Goal: Task Accomplishment & Management: Manage account settings

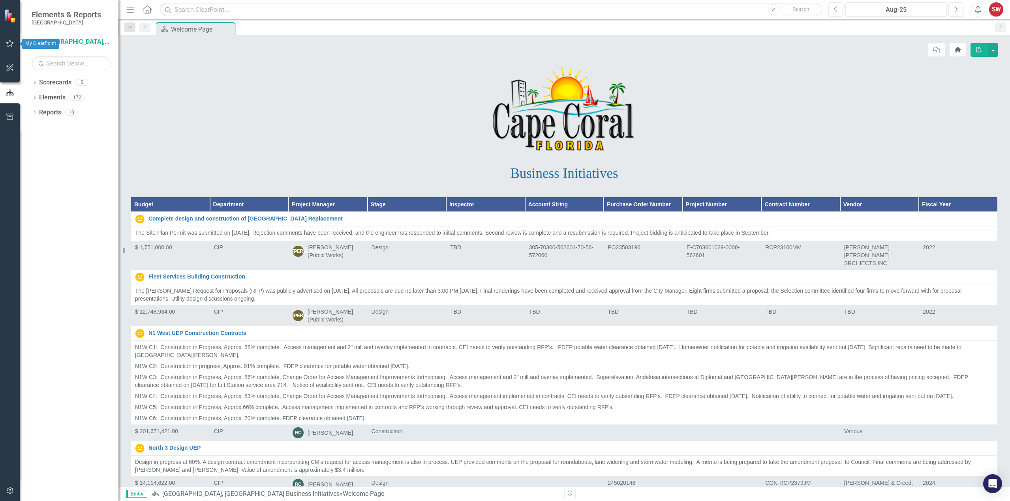
click at [8, 44] on icon "button" at bounding box center [9, 43] width 7 height 7
click at [45, 86] on link "My Updates" at bounding box center [71, 86] width 79 height 9
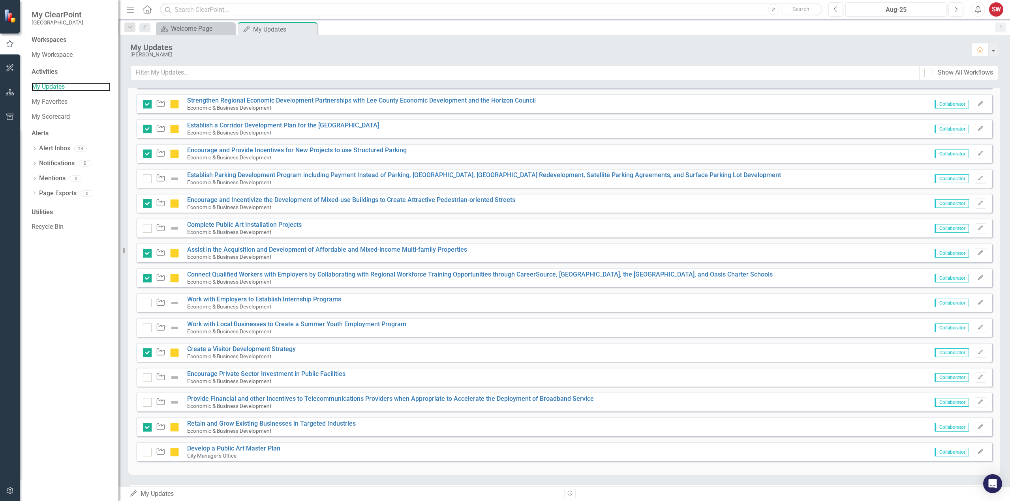
scroll to position [316, 0]
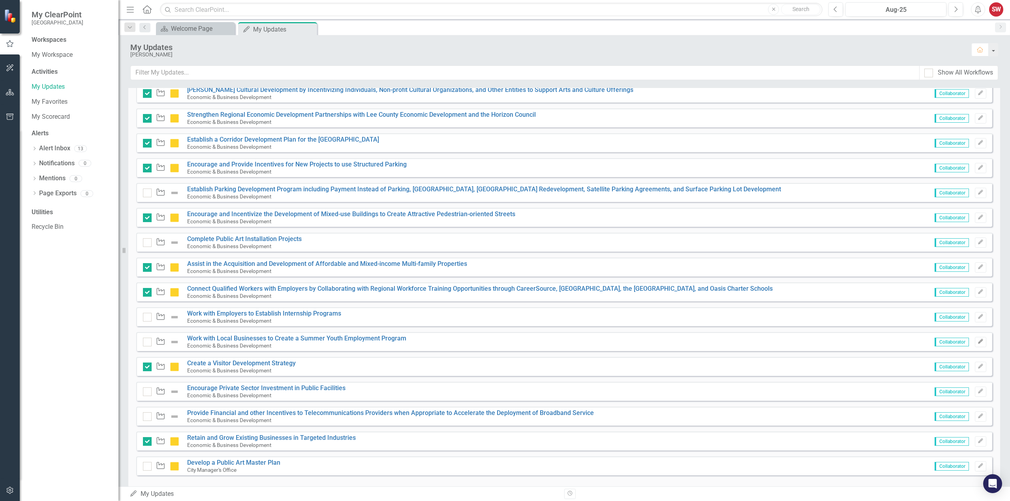
click at [977, 341] on icon "Edit" at bounding box center [980, 341] width 6 height 5
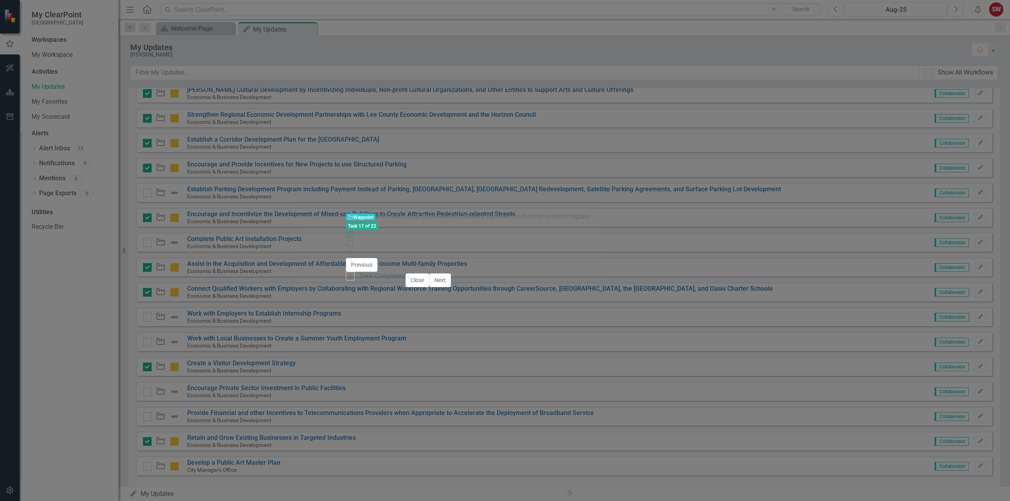
click at [463, 368] on div at bounding box center [505, 368] width 294 height 0
click at [295, 349] on button "Copy Forward Copy Forward" at bounding box center [275, 353] width 40 height 9
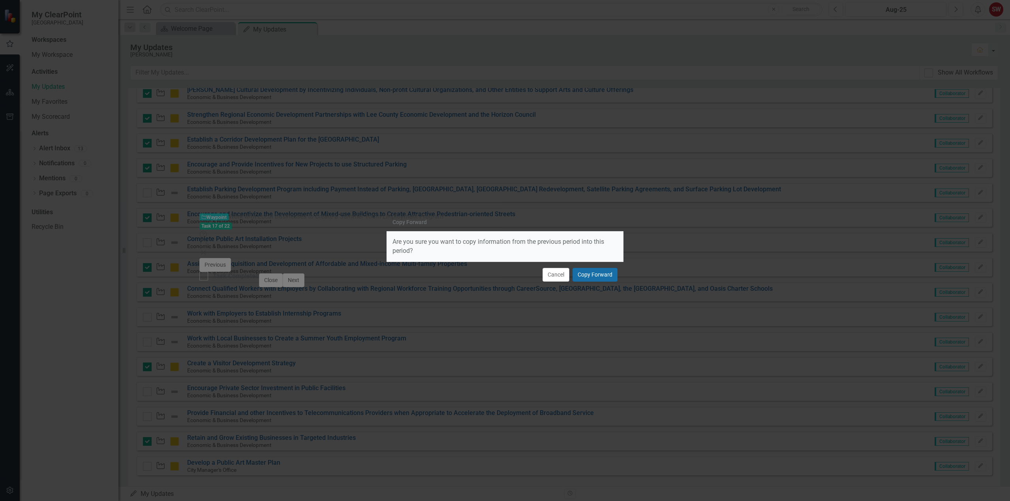
click at [592, 274] on button "Copy Forward" at bounding box center [594, 275] width 45 height 14
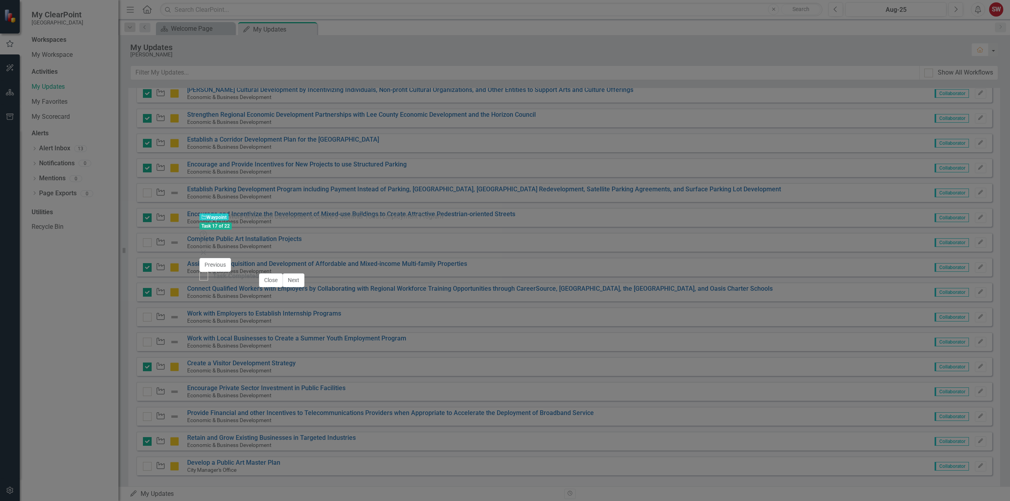
click at [199, 258] on img at bounding box center [205, 264] width 13 height 13
click at [210, 290] on icon "Expand" at bounding box center [213, 293] width 7 height 6
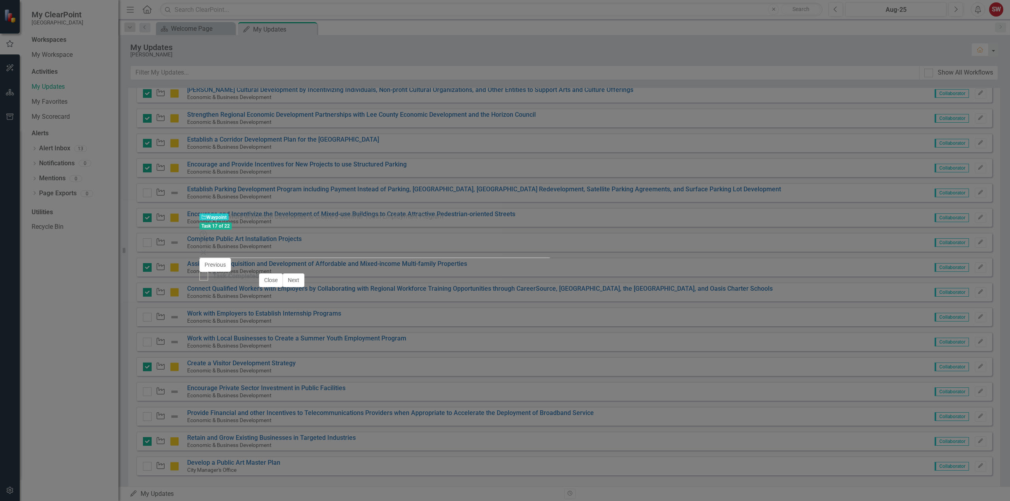
drag, startPoint x: 296, startPoint y: 404, endPoint x: 212, endPoint y: 402, distance: 84.1
click at [212, 402] on body "This project has not started." at bounding box center [505, 455] width 586 height 118
click at [592, 277] on icon "Save" at bounding box center [588, 280] width 7 height 6
click at [429, 287] on button "Close" at bounding box center [417, 281] width 24 height 14
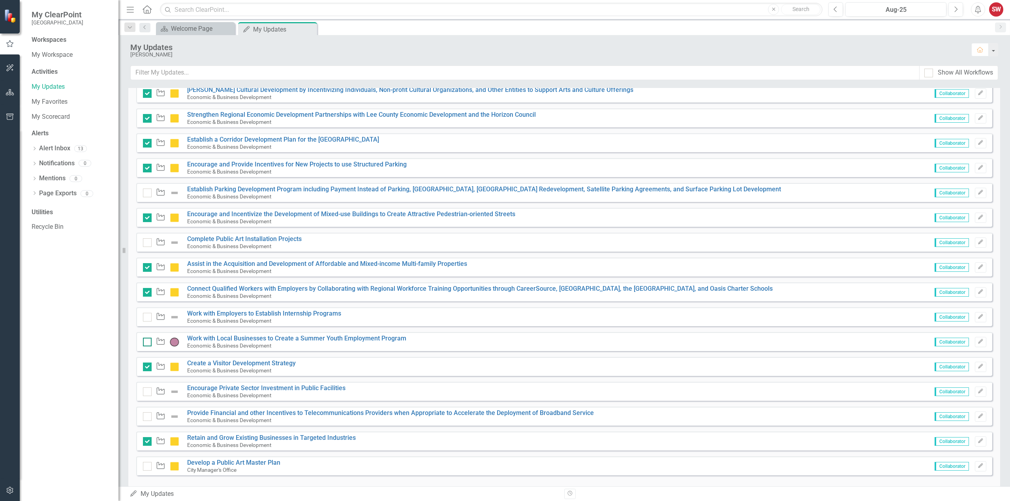
click at [147, 343] on div at bounding box center [147, 342] width 9 height 9
click at [147, 343] on input "checkbox" at bounding box center [145, 340] width 5 height 5
checkbox input "true"
click at [977, 315] on icon "Edit" at bounding box center [980, 317] width 6 height 5
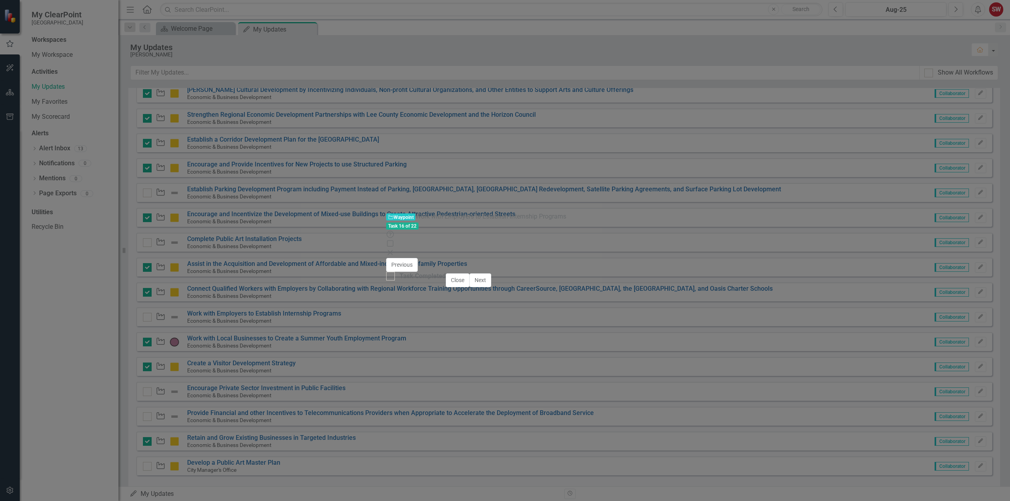
click at [398, 368] on div at bounding box center [505, 368] width 214 height 0
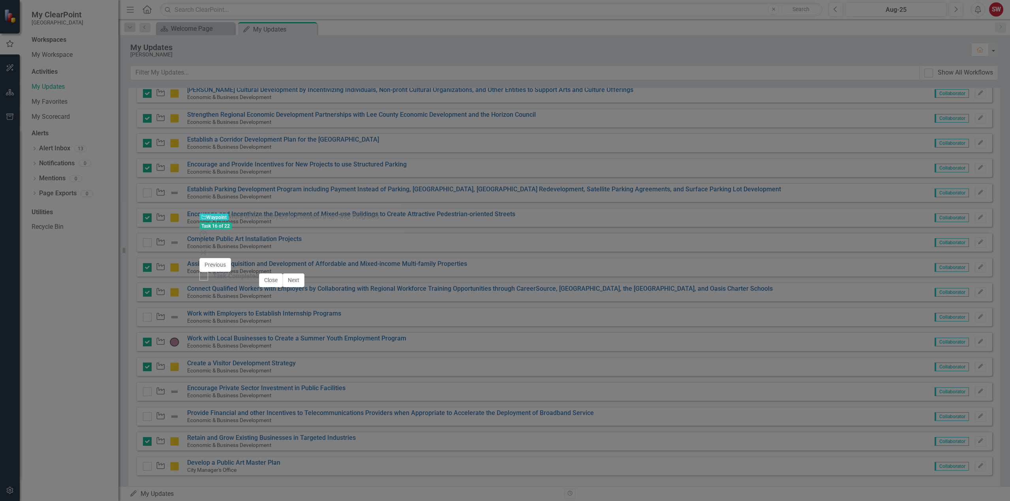
scroll to position [0, 0]
click at [271, 396] on body "Rich Text Area. Press ALT-0 for help." at bounding box center [505, 438] width 586 height 118
click at [199, 258] on img at bounding box center [205, 264] width 13 height 13
click at [210, 290] on icon "Expand" at bounding box center [213, 293] width 7 height 6
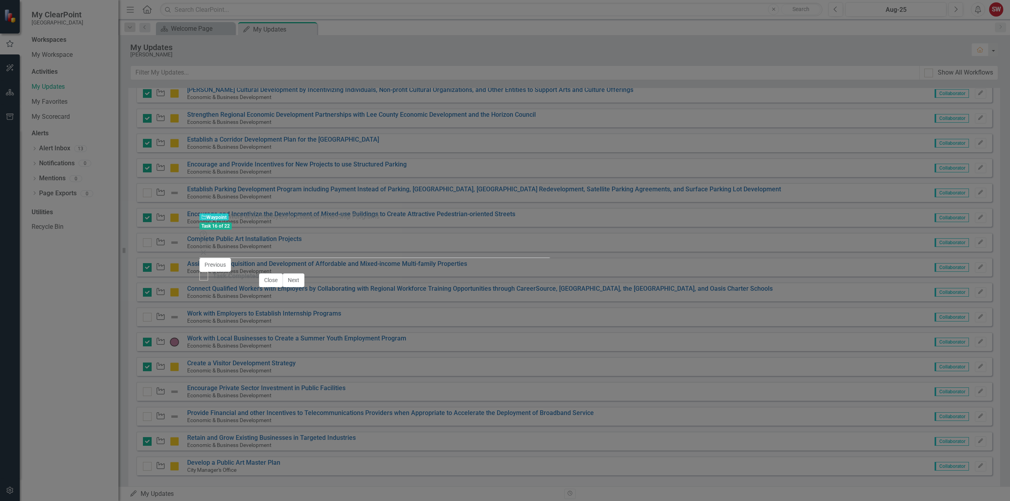
scroll to position [16, 0]
click at [597, 273] on button "Save" at bounding box center [588, 280] width 17 height 14
click at [394, 249] on icon "Close" at bounding box center [390, 252] width 8 height 6
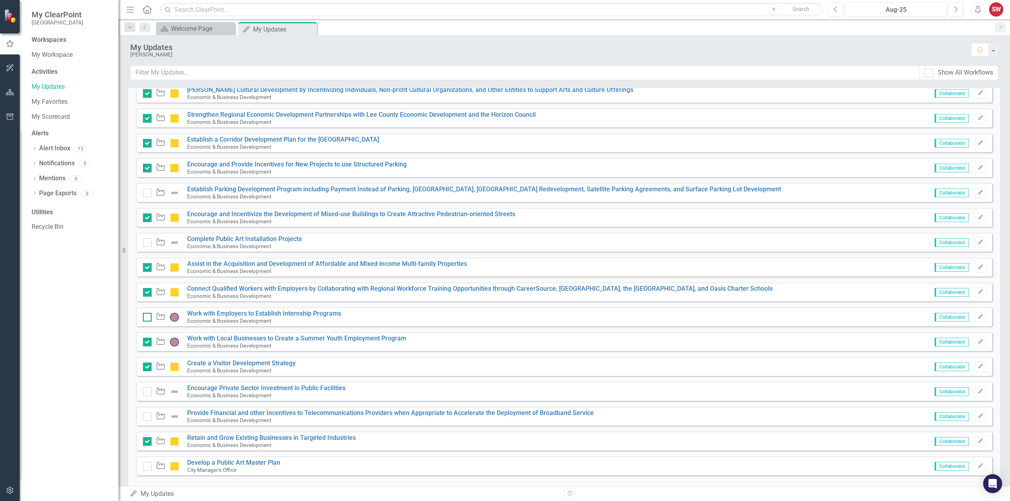
click at [146, 320] on div at bounding box center [147, 317] width 9 height 9
click at [146, 318] on input "checkbox" at bounding box center [145, 315] width 5 height 5
checkbox input "true"
click at [978, 393] on icon "button" at bounding box center [980, 391] width 5 height 5
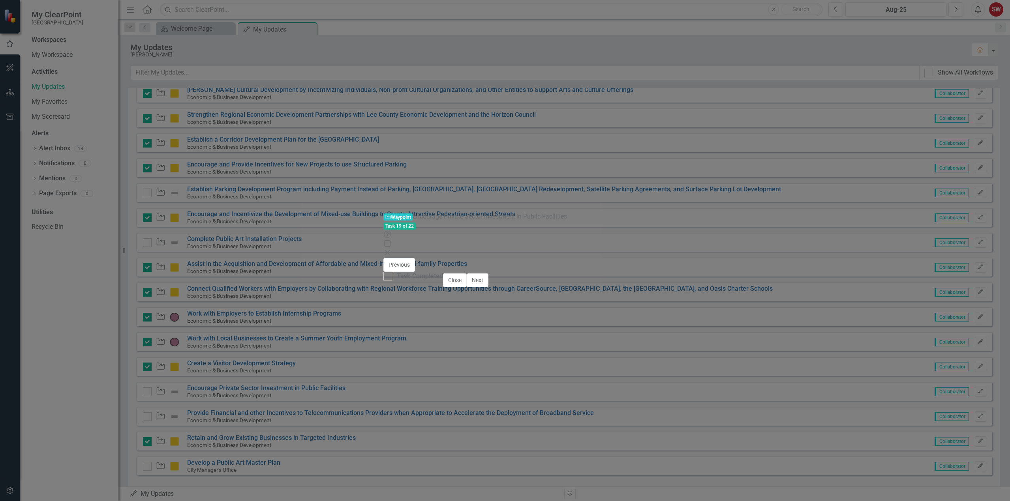
click at [395, 368] on div at bounding box center [504, 368] width 219 height 0
click at [261, 401] on body "Rich Text Area. Press ALT-0 for help." at bounding box center [505, 438] width 586 height 118
click at [199, 258] on img at bounding box center [205, 264] width 13 height 13
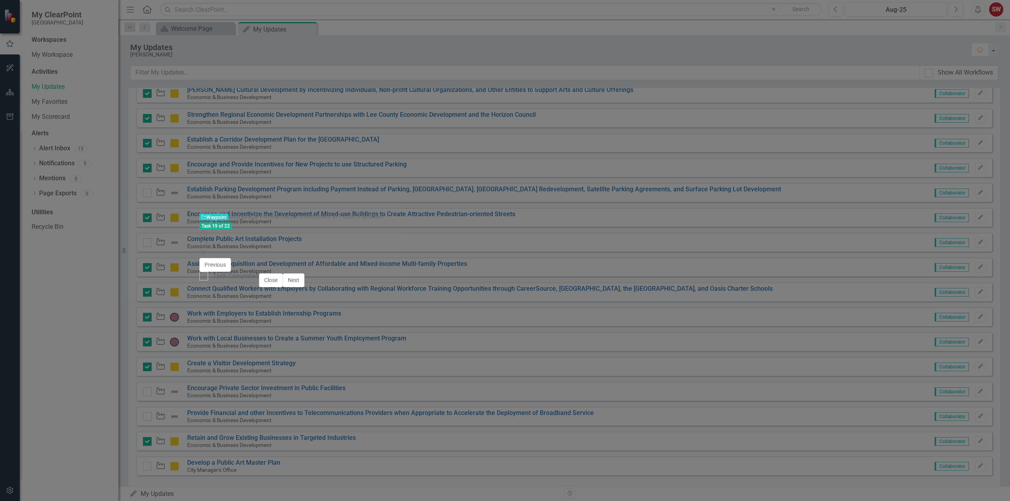
click at [199, 258] on img at bounding box center [205, 264] width 13 height 13
click at [296, 274] on icon "Expand" at bounding box center [300, 277] width 8 height 6
click at [592, 277] on icon "Save" at bounding box center [588, 280] width 7 height 6
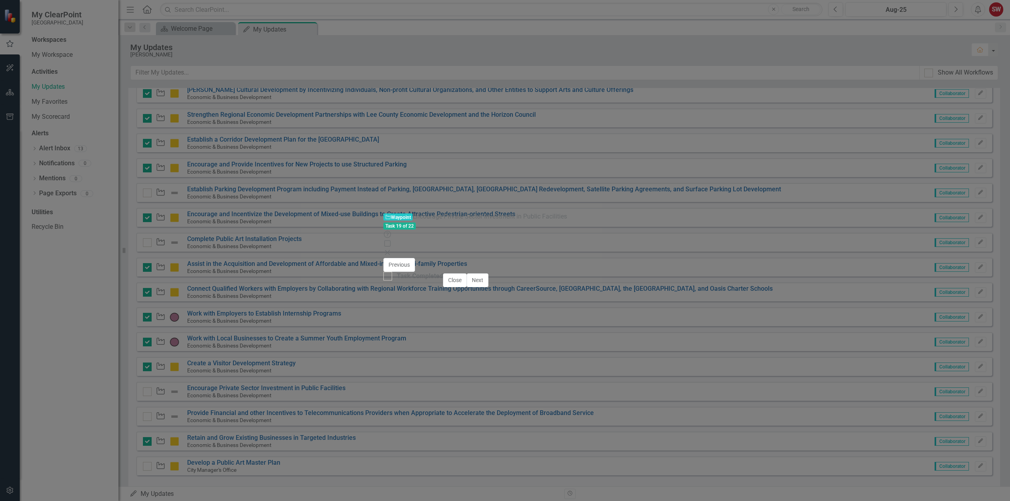
click at [626, 221] on div "Task 19 of 22 Help Maximize Close" at bounding box center [504, 239] width 243 height 36
click at [391, 249] on icon "Close" at bounding box center [387, 252] width 8 height 6
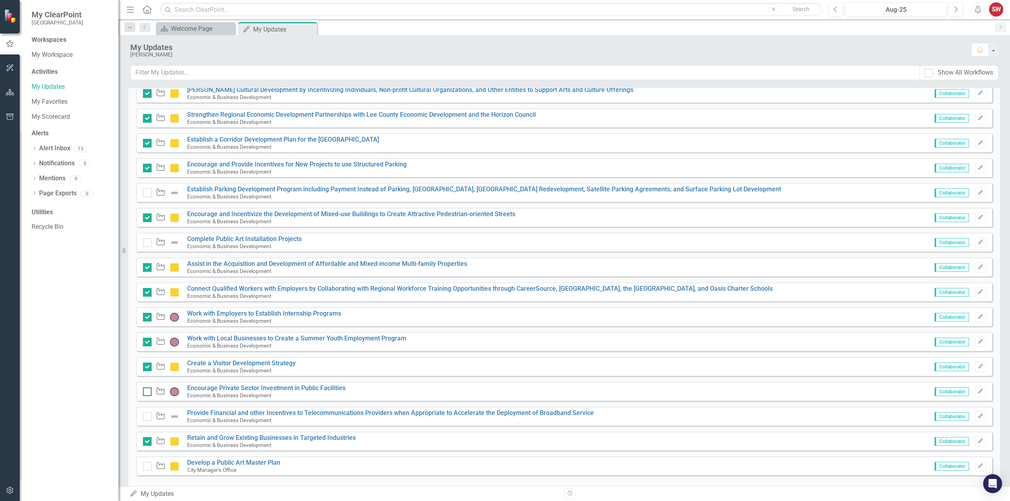
click at [147, 393] on div at bounding box center [147, 392] width 9 height 9
click at [147, 393] on input "checkbox" at bounding box center [145, 390] width 5 height 5
checkbox input "true"
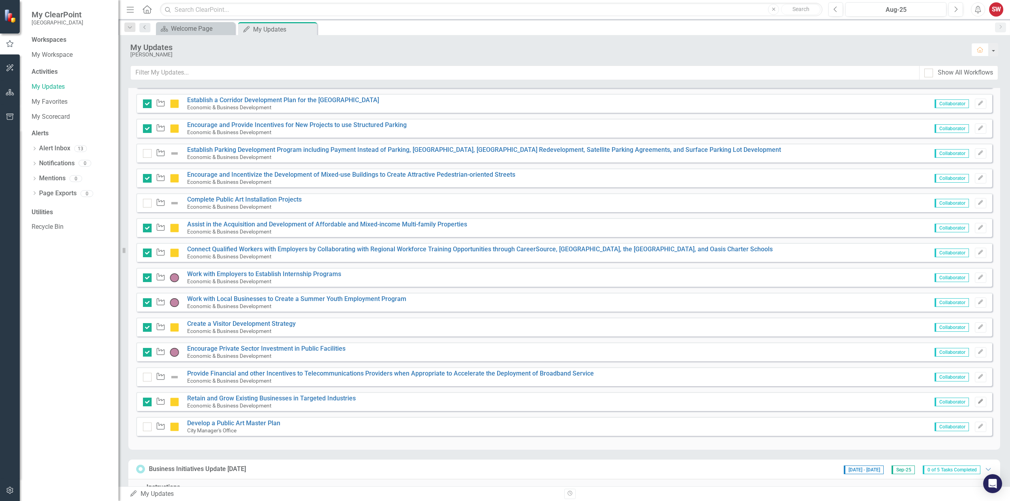
click at [977, 403] on icon "Edit" at bounding box center [980, 401] width 6 height 5
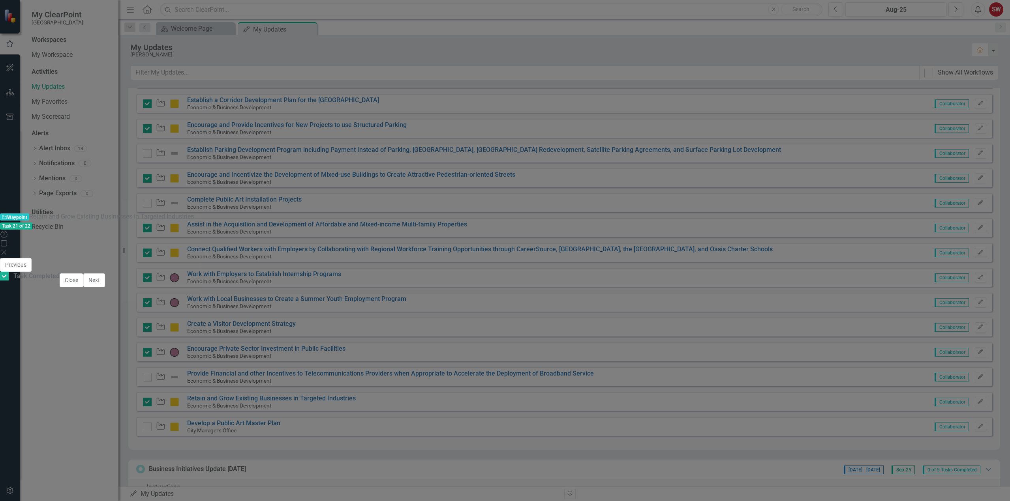
click at [8, 249] on icon "Close" at bounding box center [4, 252] width 8 height 6
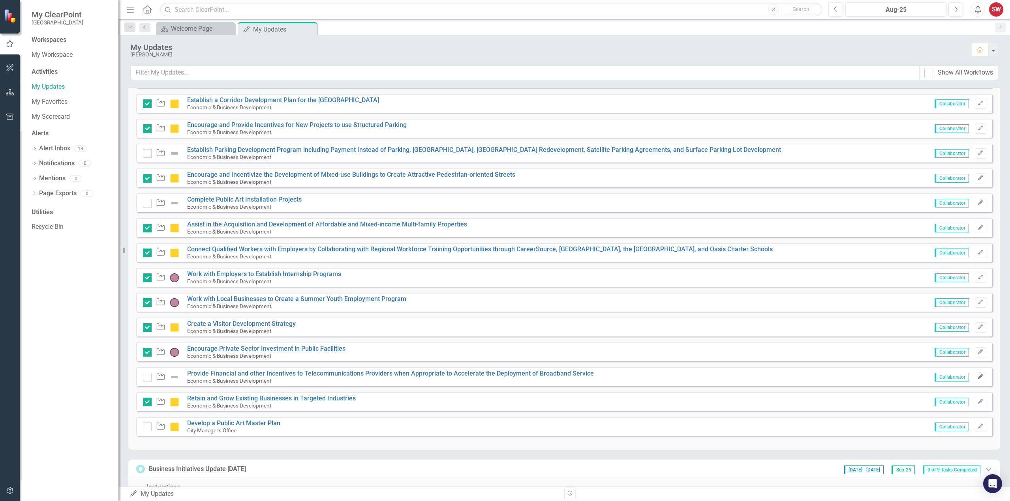
click at [978, 378] on icon "button" at bounding box center [980, 376] width 5 height 5
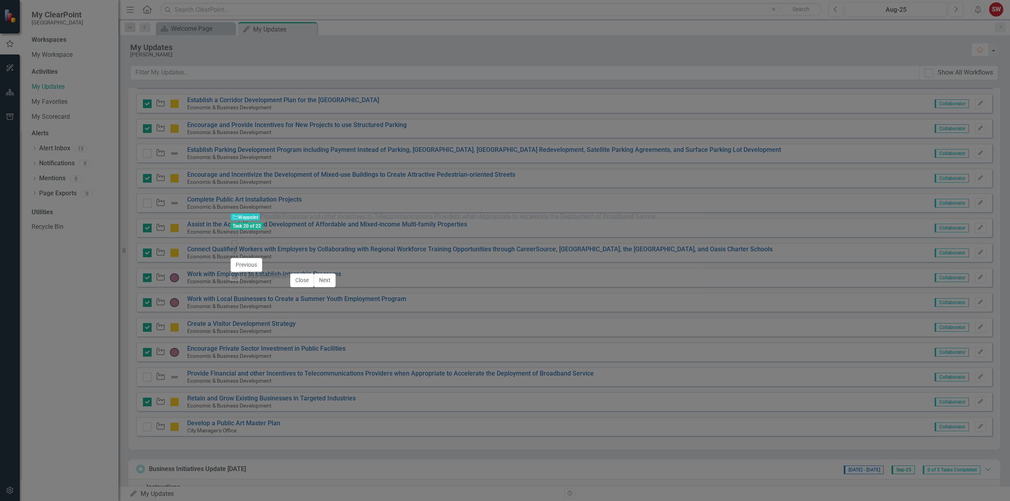
click at [242, 368] on div at bounding box center [504, 368] width 525 height 0
click at [246, 393] on body "Rich Text Area. Press ALT-0 for help." at bounding box center [505, 438] width 586 height 118
click at [199, 258] on img at bounding box center [205, 264] width 13 height 13
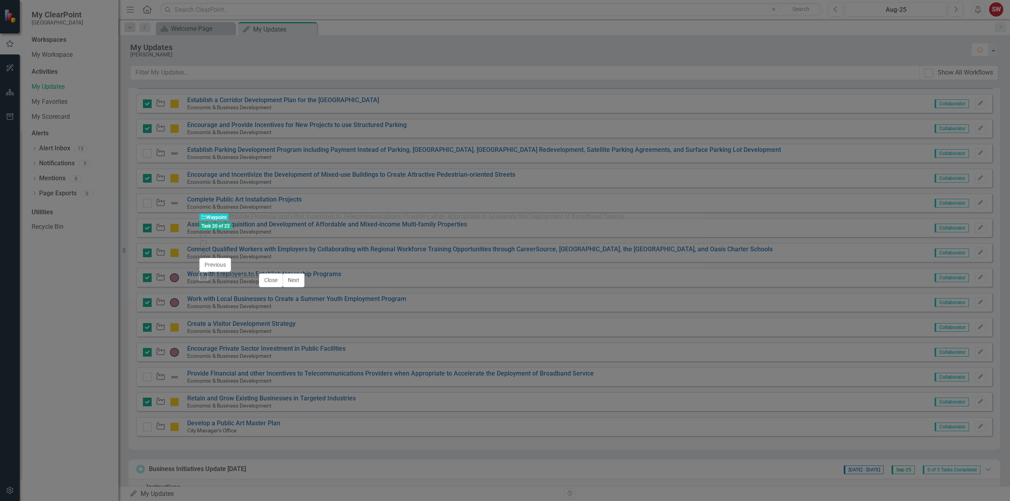
click at [199, 258] on img at bounding box center [205, 264] width 13 height 13
click at [210, 290] on icon "Expand" at bounding box center [213, 293] width 7 height 6
click at [592, 277] on icon "Save" at bounding box center [588, 280] width 7 height 6
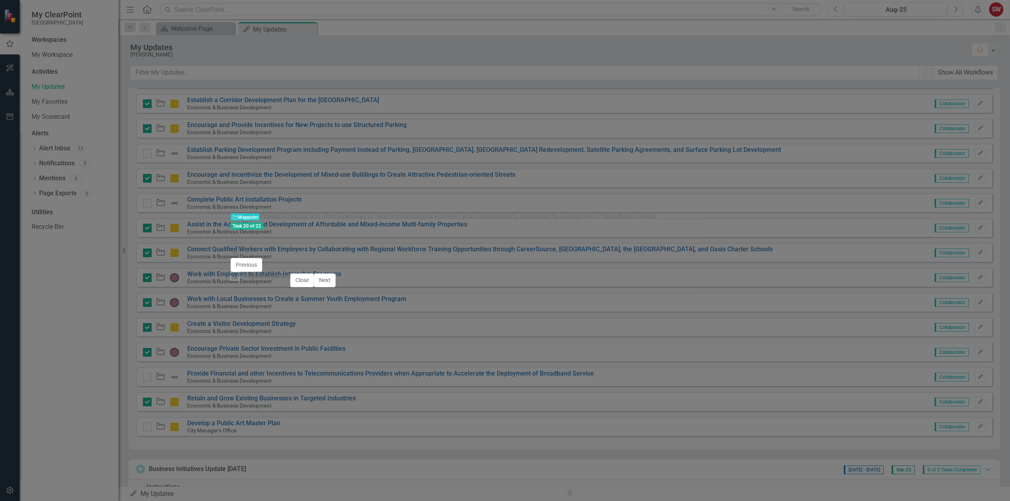
click at [238, 249] on icon "Close" at bounding box center [235, 252] width 8 height 6
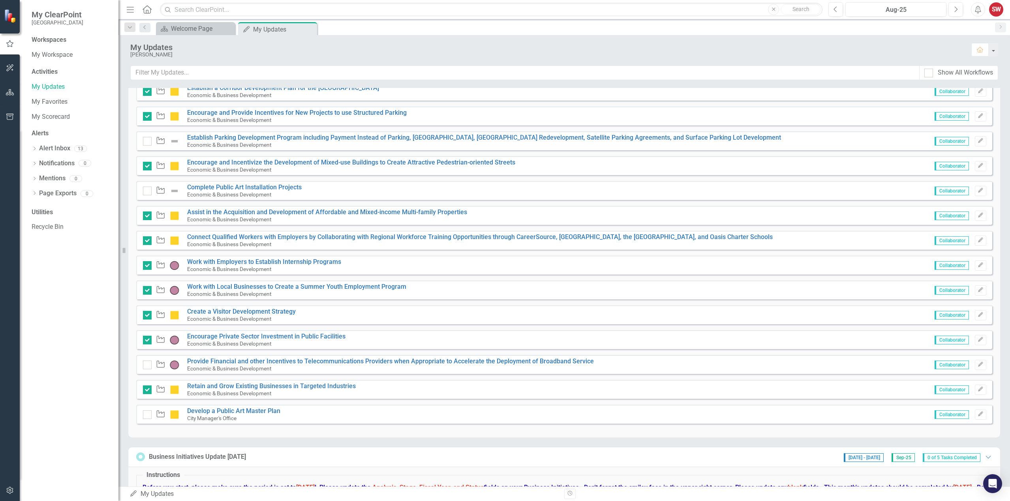
scroll to position [355, 0]
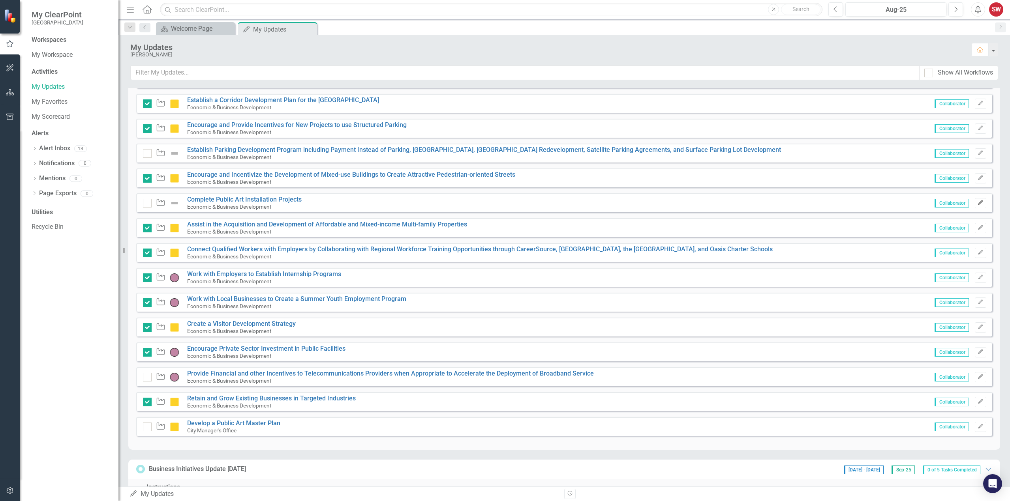
click at [977, 204] on icon "Edit" at bounding box center [980, 203] width 6 height 5
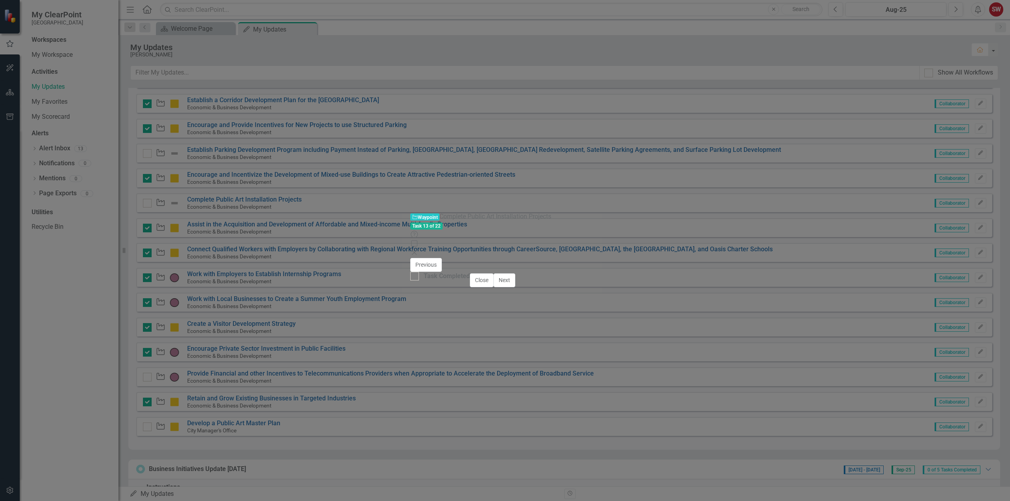
click at [422, 368] on div at bounding box center [505, 368] width 166 height 0
click at [245, 398] on body "Rich Text Area. Press ALT-0 for help." at bounding box center [505, 438] width 586 height 118
click at [199, 258] on img at bounding box center [205, 264] width 13 height 13
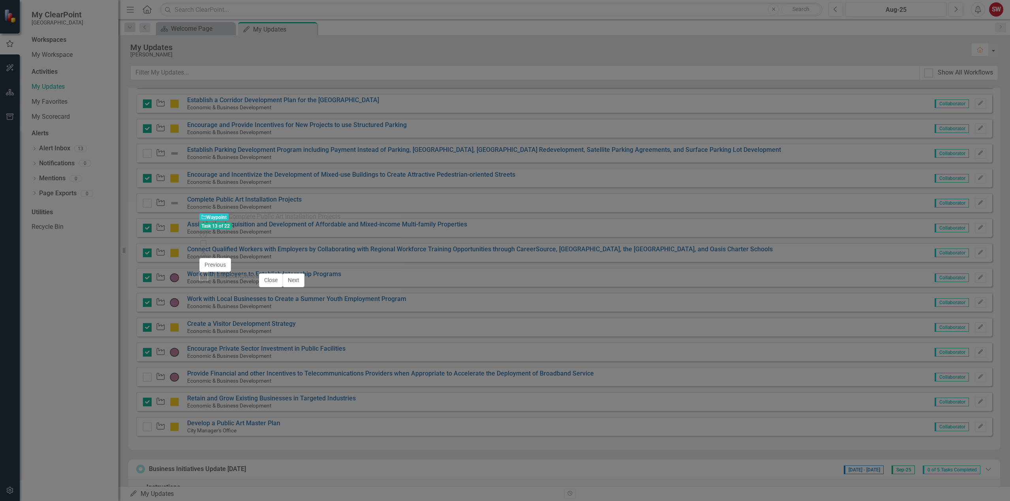
click at [199, 258] on img at bounding box center [205, 264] width 13 height 13
click at [293, 261] on div "Expand" at bounding box center [300, 276] width 14 height 31
click at [597, 275] on button "Save" at bounding box center [588, 282] width 17 height 14
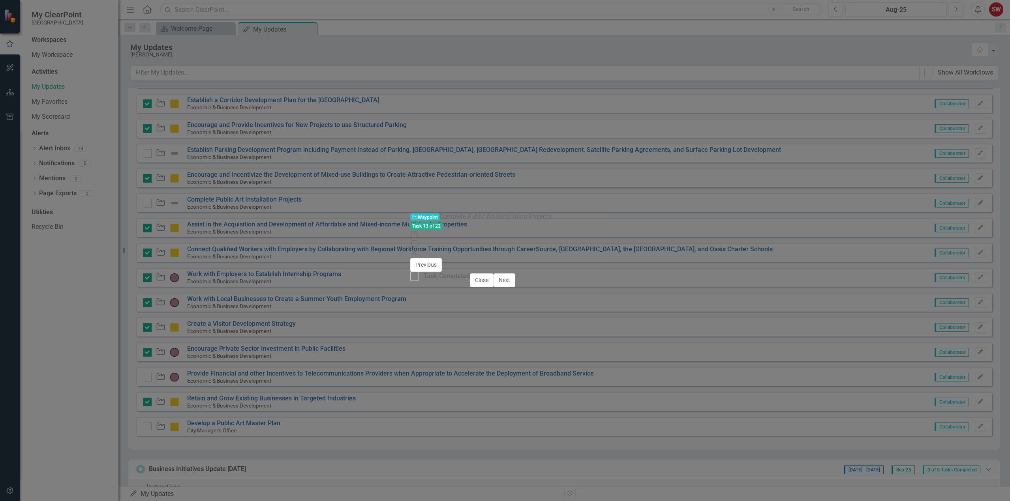
click at [418, 249] on icon "Close" at bounding box center [414, 252] width 8 height 6
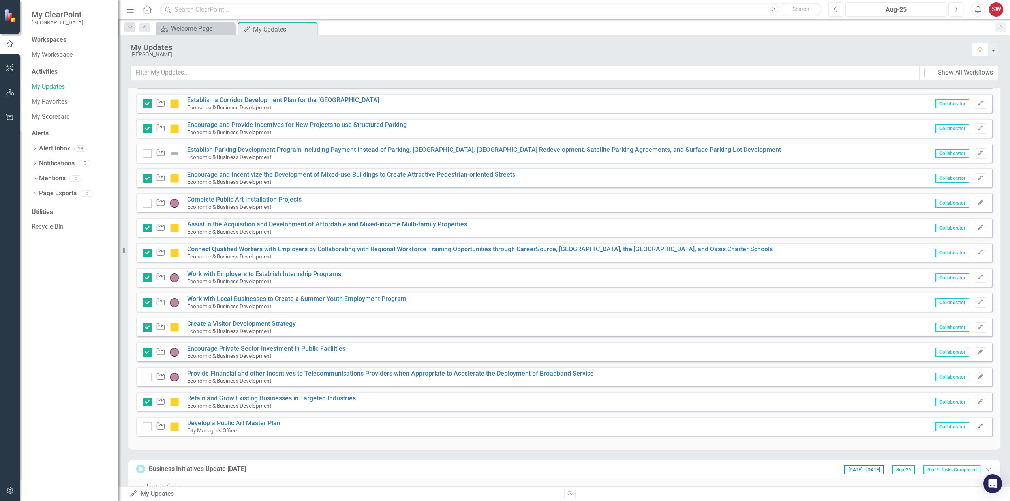
click at [977, 426] on button "Edit" at bounding box center [980, 427] width 11 height 10
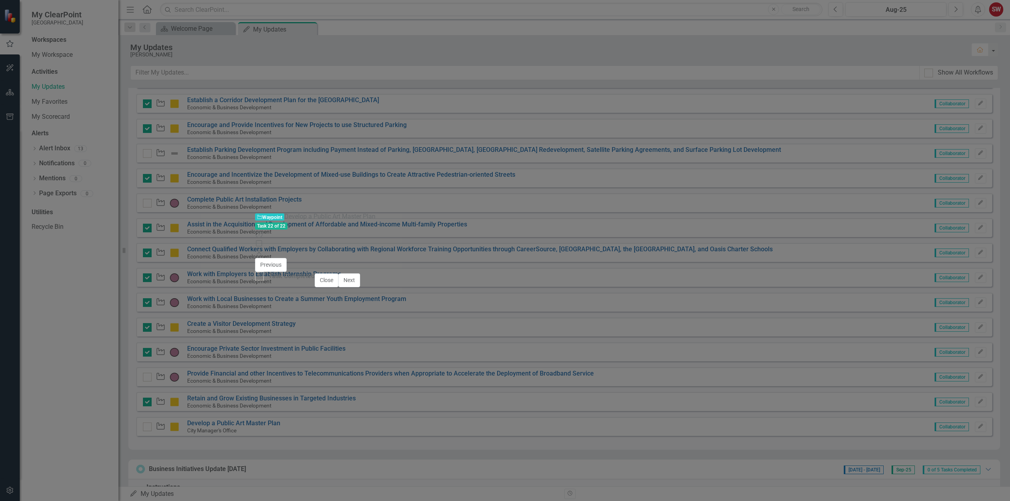
click at [261, 250] on icon at bounding box center [259, 252] width 5 height 5
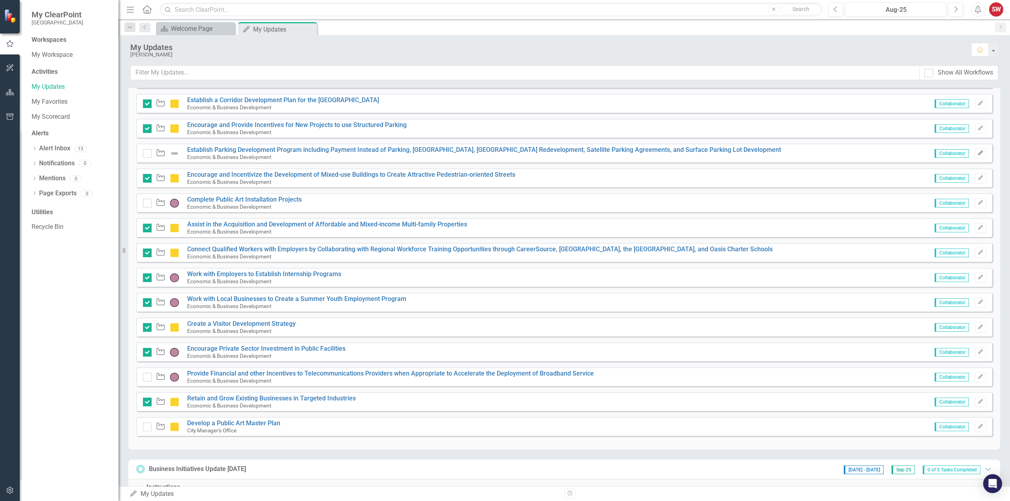
click at [977, 152] on icon "Edit" at bounding box center [980, 153] width 6 height 5
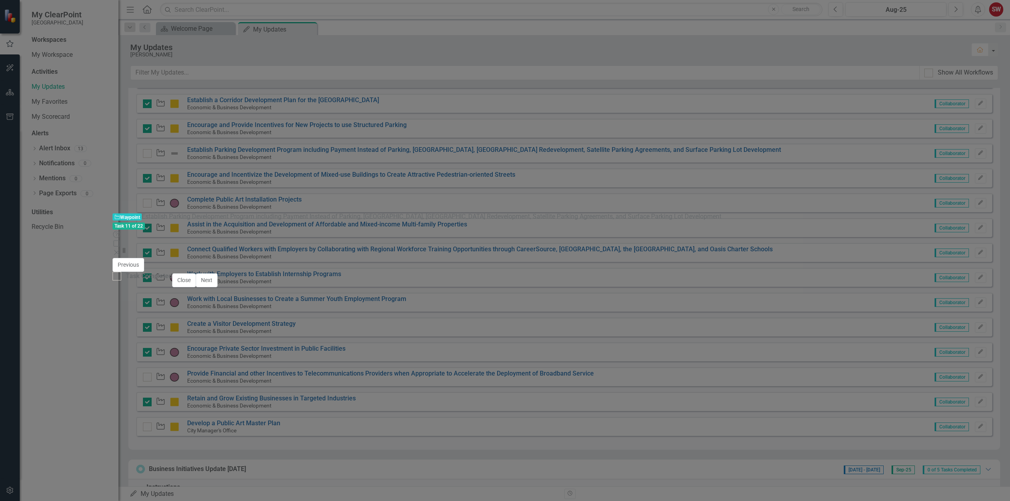
click at [206, 368] on div at bounding box center [504, 368] width 761 height 0
click at [118, 249] on icon "Close" at bounding box center [115, 252] width 8 height 6
